Goal: Information Seeking & Learning: Learn about a topic

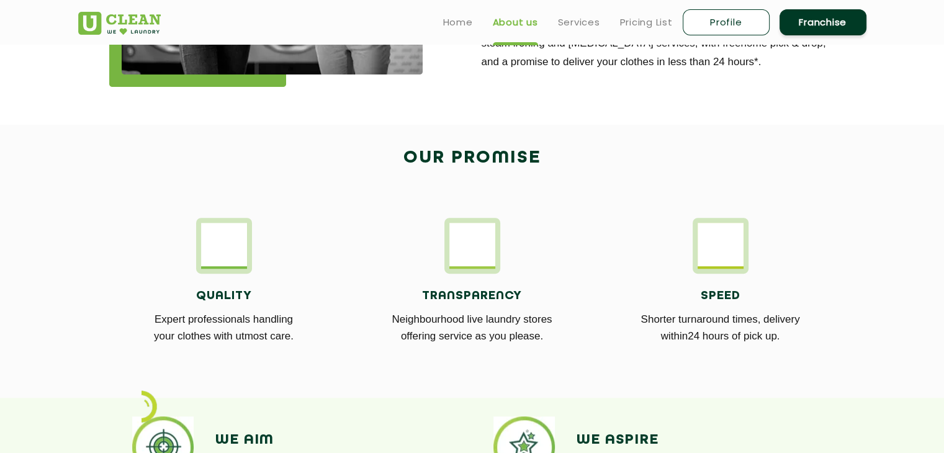
scroll to position [582, 0]
click at [228, 249] on img at bounding box center [224, 244] width 46 height 43
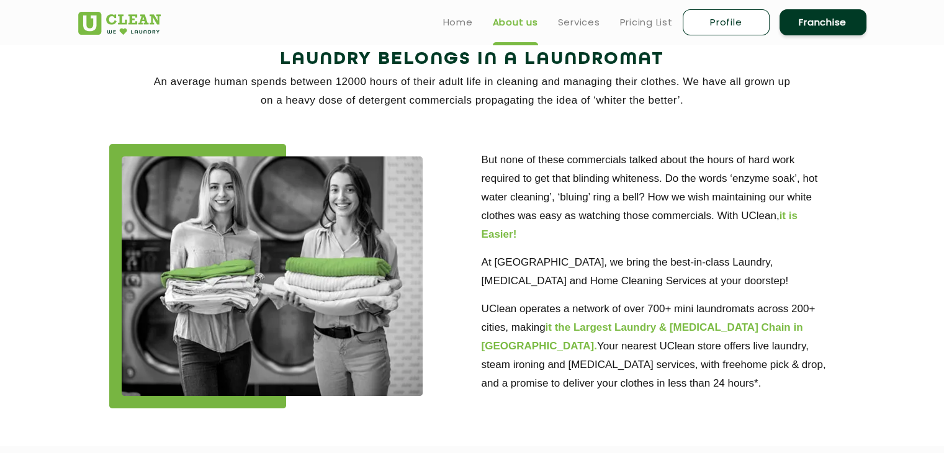
scroll to position [260, 0]
drag, startPoint x: 276, startPoint y: 50, endPoint x: 685, endPoint y: 111, distance: 413.6
click at [685, 111] on div "Laundry Belongs in a Laundromat An average human spends between 12000 hours of …" at bounding box center [472, 85] width 807 height 81
copy div "Laundry Belongs in a Laundromat An average human spends between 12000 hours of …"
click at [685, 111] on div "Laundry Belongs in a Laundromat An average human spends between 12000 hours of …" at bounding box center [472, 85] width 807 height 81
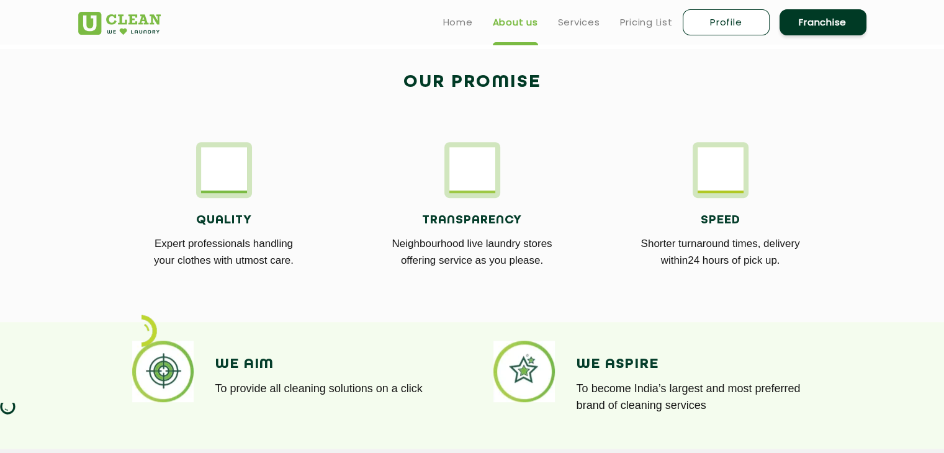
scroll to position [658, 0]
click at [246, 181] on div at bounding box center [224, 170] width 56 height 56
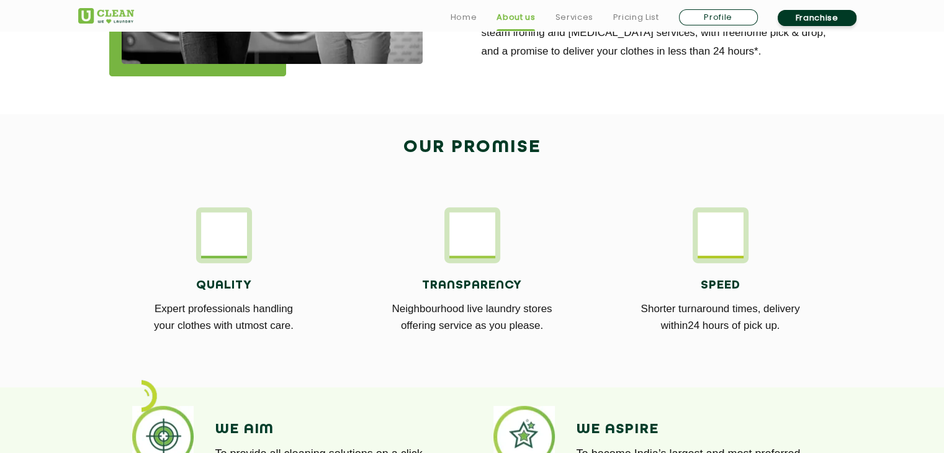
scroll to position [593, 0]
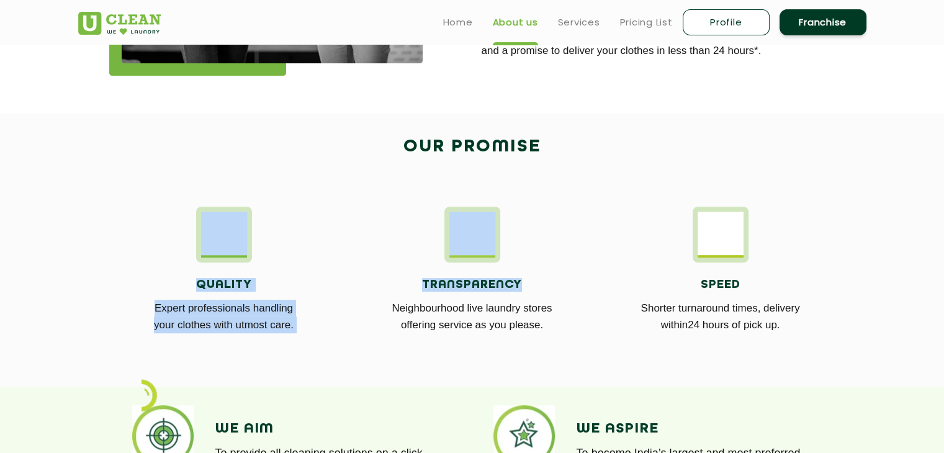
drag, startPoint x: 522, startPoint y: 285, endPoint x: 595, endPoint y: 353, distance: 99.7
click at [595, 353] on div "Quality Expert professionals handling your clothes with utmost care. Transparen…" at bounding box center [472, 277] width 807 height 179
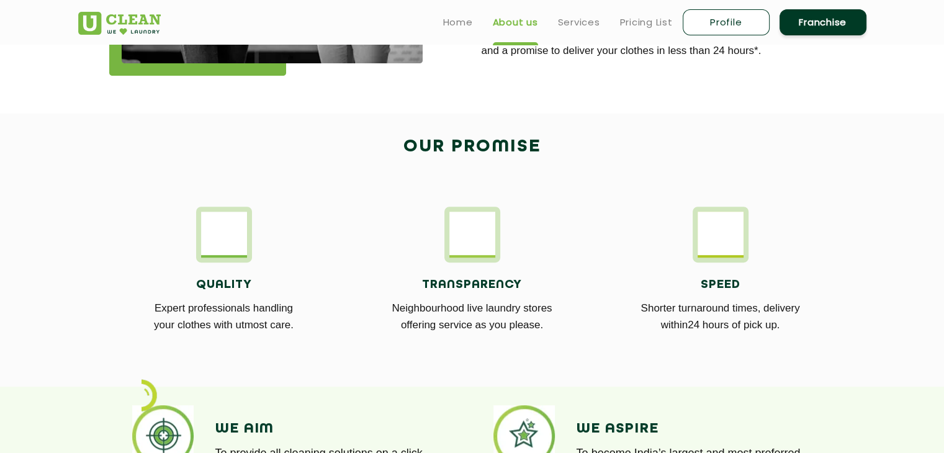
click at [595, 353] on div "Quality Expert professionals handling your clothes with utmost care. Transparen…" at bounding box center [472, 277] width 807 height 179
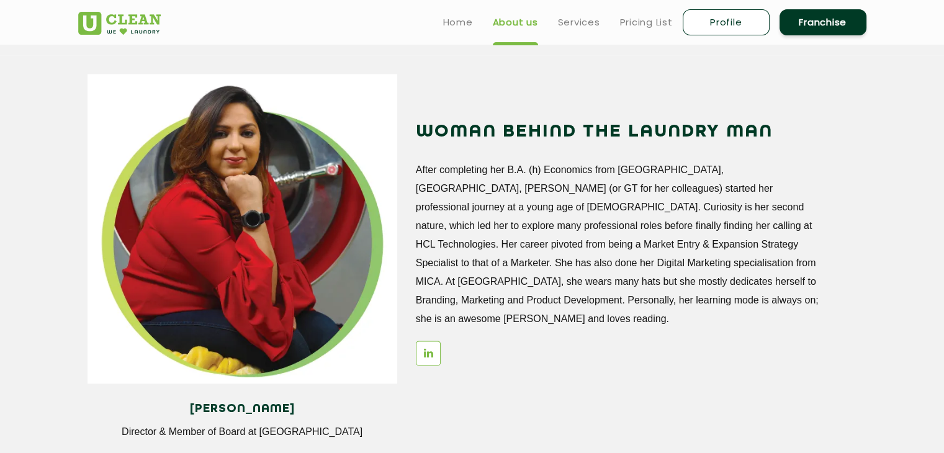
scroll to position [1445, 0]
